Goal: Check status

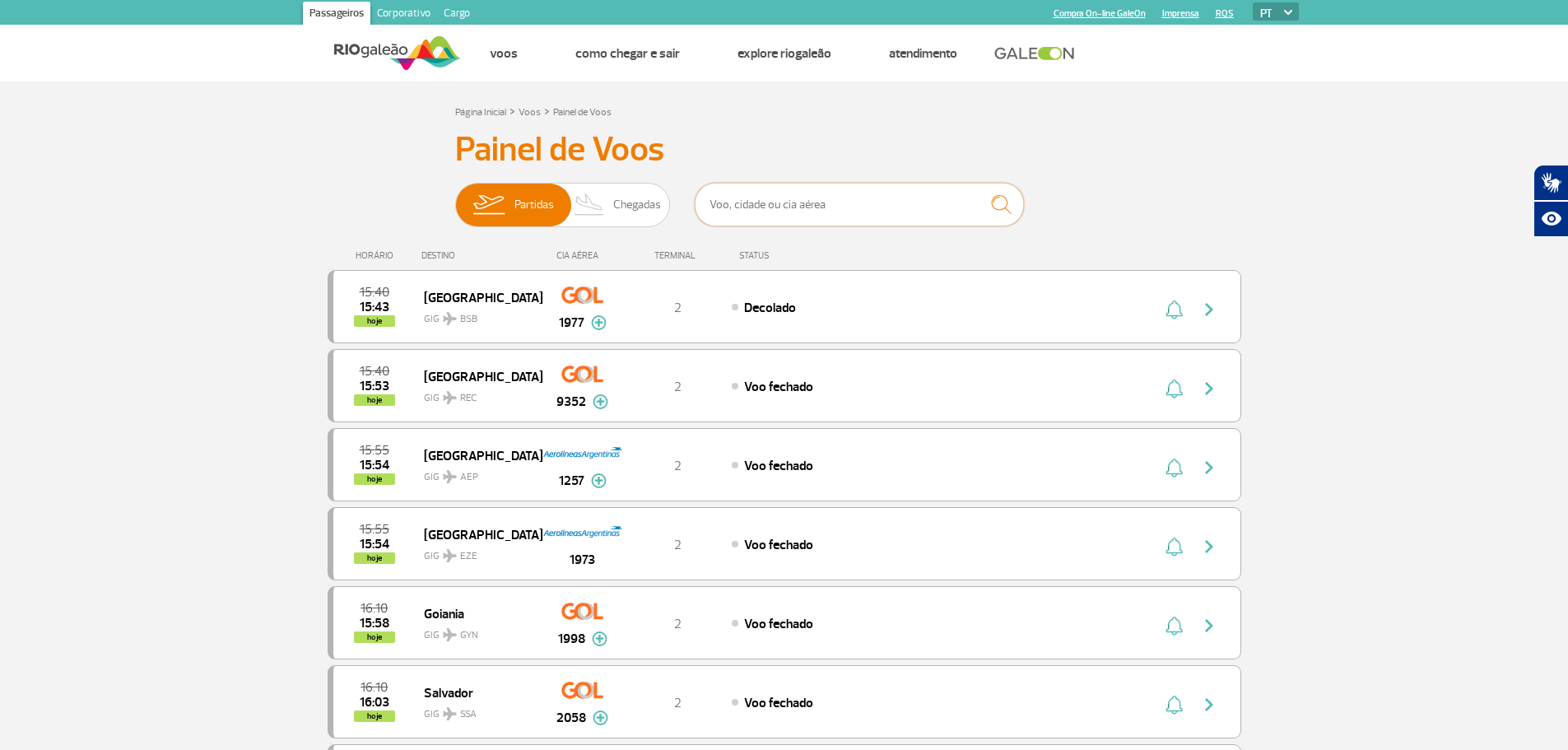
click at [799, 205] on input "text" at bounding box center [859, 205] width 329 height 44
type input "3890"
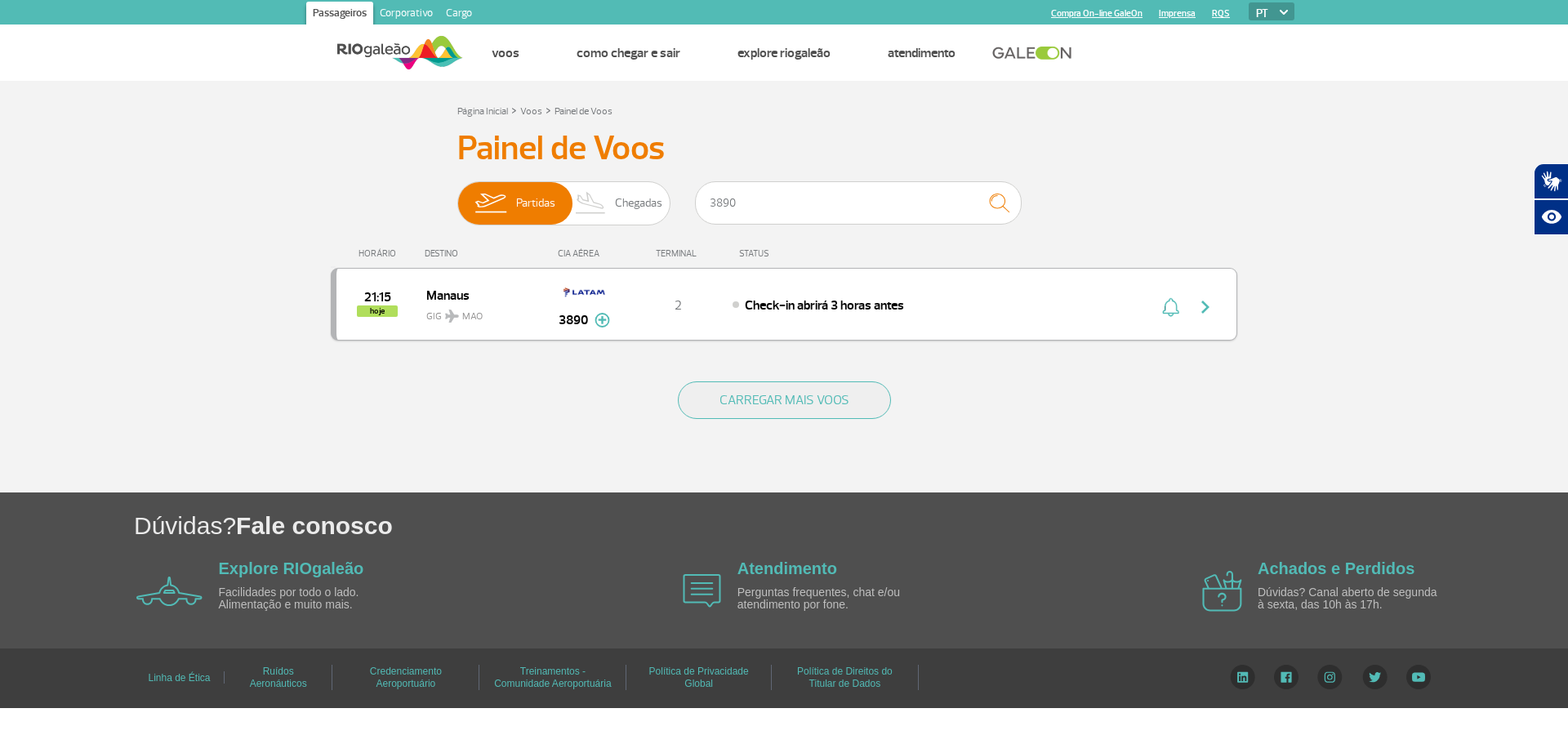
click at [1211, 308] on img "button" at bounding box center [1206, 307] width 20 height 20
drag, startPoint x: 1211, startPoint y: 308, endPoint x: 1159, endPoint y: 321, distance: 53.6
click at [1211, 308] on img "button" at bounding box center [1206, 307] width 20 height 20
click at [1010, 338] on div "21:15 hoje Manaus GIG MAO 3890 2 Check-in abrirá 3 horas antes Parcerias: Iberi…" at bounding box center [784, 304] width 907 height 72
click at [1008, 327] on div "21:15 hoje Manaus GIG MAO 3890 2 Check-in abrirá 3 horas antes Parcerias: Iberi…" at bounding box center [784, 304] width 907 height 72
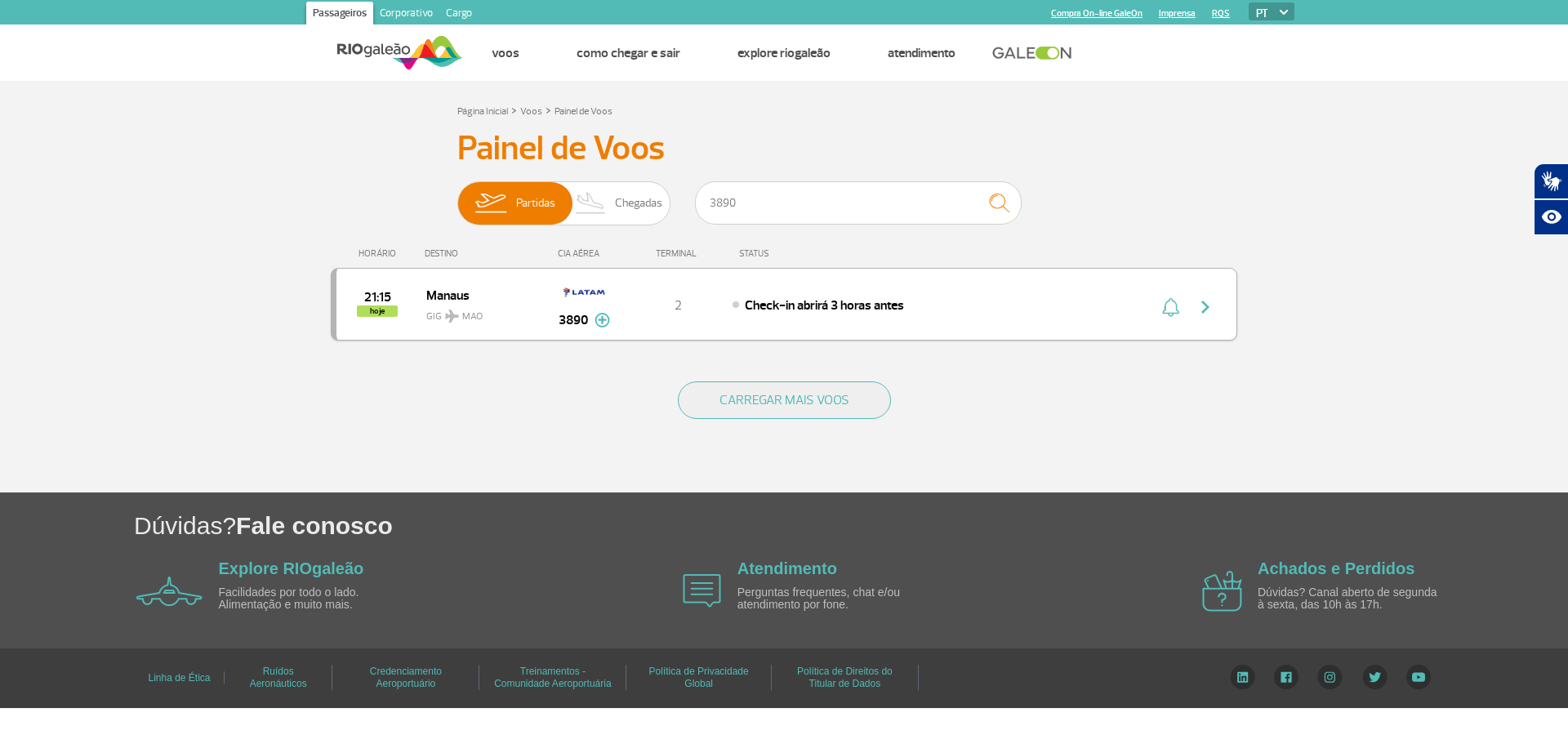
click at [1008, 327] on div "21:15 hoje Manaus GIG MAO 3890 2 Check-in abrirá 3 horas antes Parcerias: Iberi…" at bounding box center [784, 304] width 907 height 72
